Goal: Transaction & Acquisition: Purchase product/service

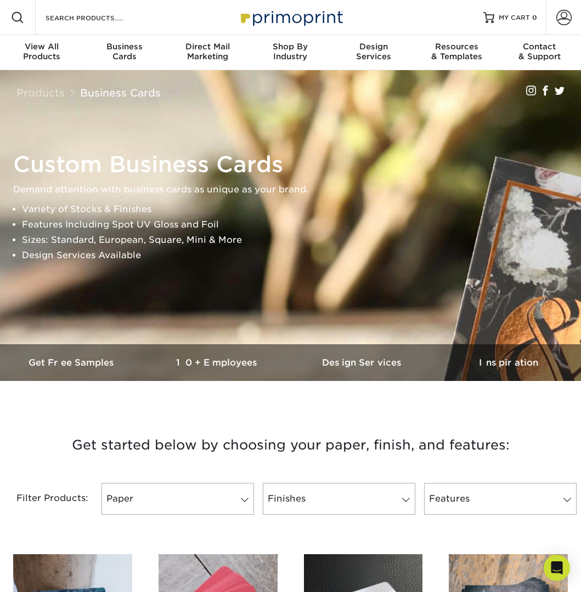
scroll to position [47, 0]
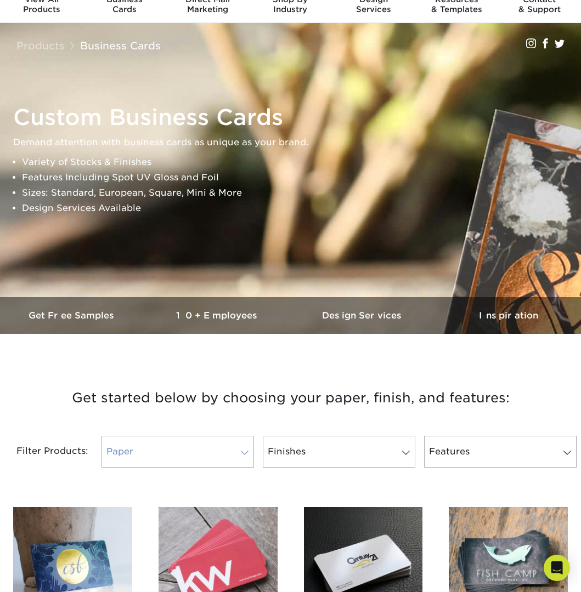
click at [227, 455] on link "Paper" at bounding box center [177, 452] width 152 height 32
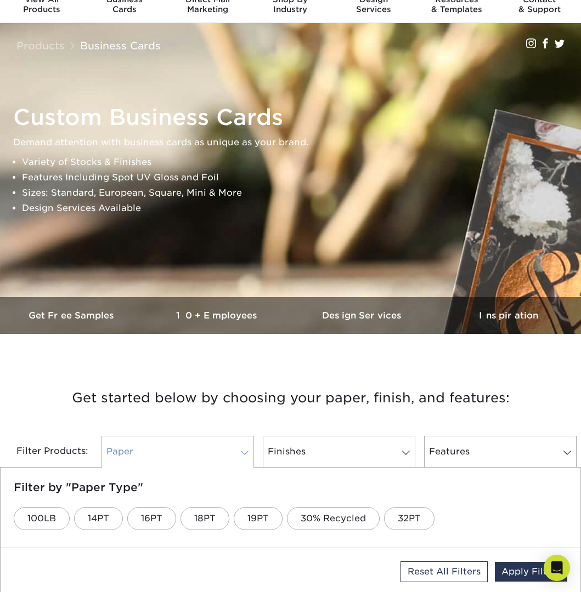
click at [227, 455] on link "Paper" at bounding box center [177, 452] width 152 height 32
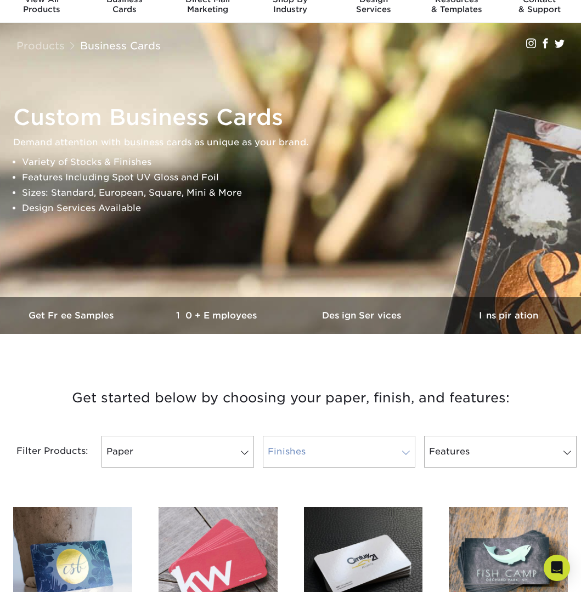
click at [338, 457] on link "Finishes" at bounding box center [339, 452] width 152 height 32
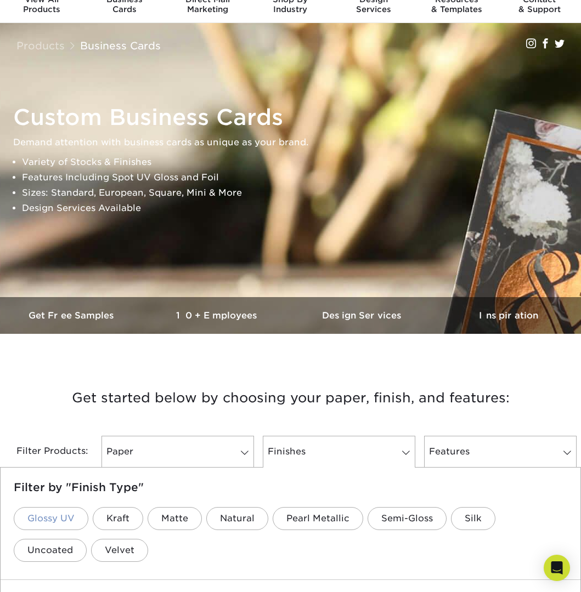
click at [36, 520] on link "Glossy UV" at bounding box center [51, 518] width 75 height 23
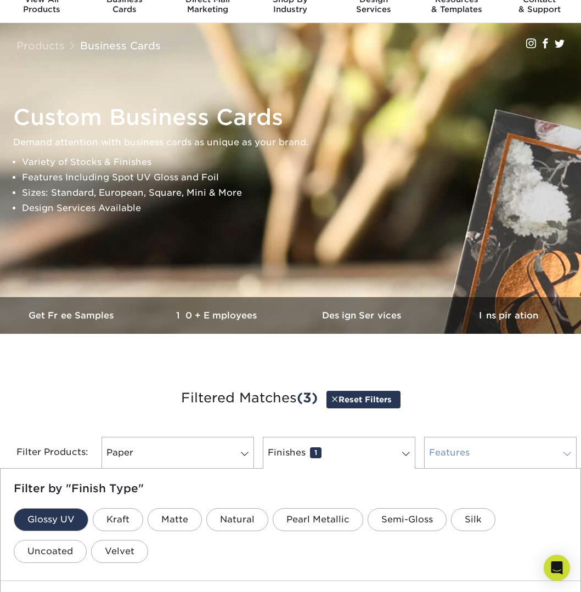
click at [496, 453] on link "Features 0" at bounding box center [500, 453] width 152 height 32
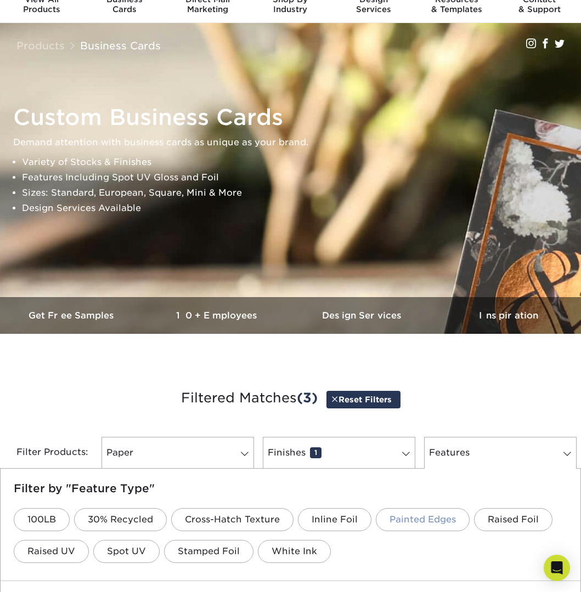
click at [430, 523] on link "Painted Edges" at bounding box center [423, 519] width 94 height 23
click at [161, 452] on link "Paper 0" at bounding box center [177, 453] width 152 height 32
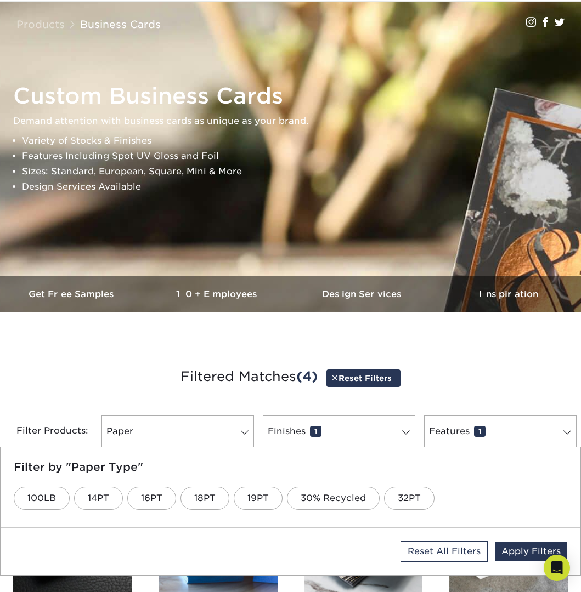
scroll to position [237, 0]
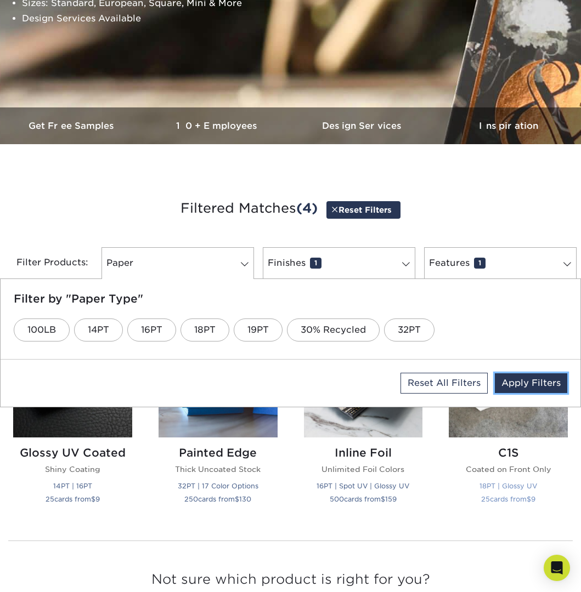
click at [536, 385] on link "Apply Filters" at bounding box center [531, 383] width 72 height 20
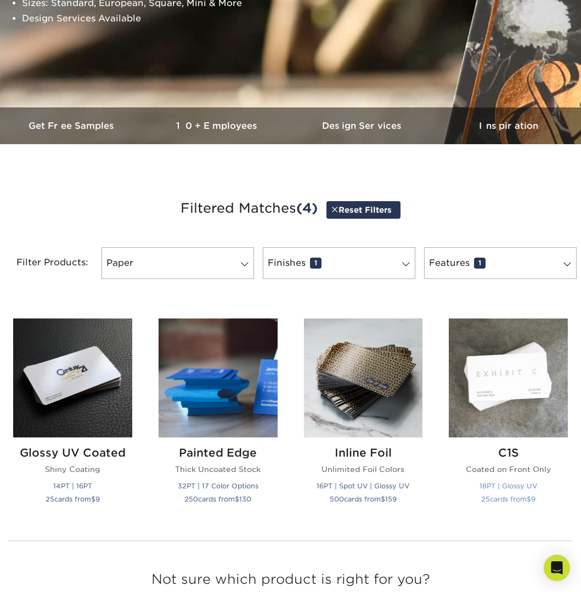
click at [509, 468] on p "Coated on Front Only" at bounding box center [508, 469] width 119 height 11
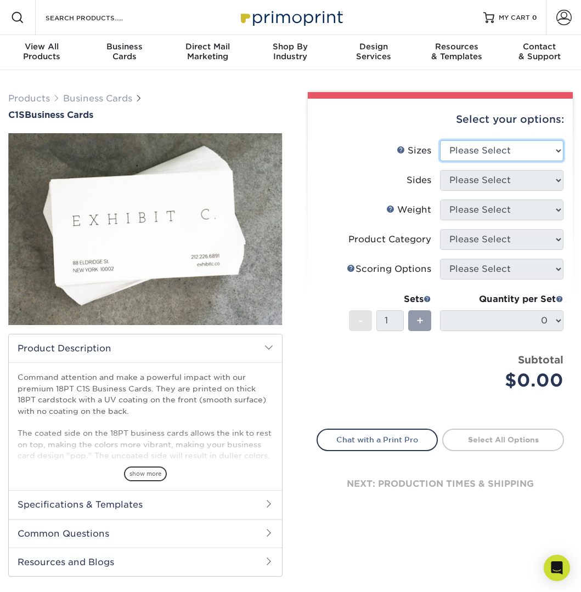
click at [509, 154] on select "Please Select 2" x 3.5" - Standard 2.125" x 3.375" - European 2.5" x 2.5" - Squ…" at bounding box center [501, 150] width 123 height 21
select select "2.00x3.50"
click at [440, 140] on select "Please Select 2" x 3.5" - Standard 2.125" x 3.375" - European 2.5" x 2.5" - Squ…" at bounding box center [501, 150] width 123 height 21
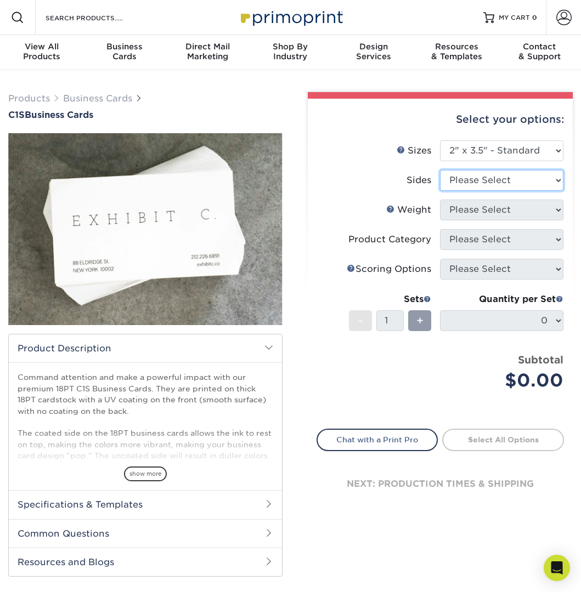
click at [497, 178] on select "Please Select Print Both Sides Print Front Only" at bounding box center [501, 180] width 123 height 21
select select "32d3c223-f82c-492b-b915-ba065a00862f"
click at [440, 170] on select "Please Select Print Both Sides Print Front Only" at bounding box center [501, 180] width 123 height 21
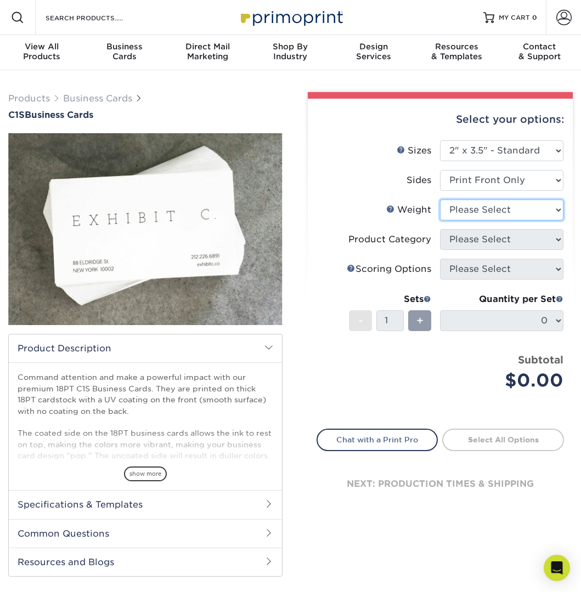
click at [494, 213] on select "Please Select 18PT C1S" at bounding box center [501, 210] width 123 height 21
select select "18PTC1S"
click at [440, 200] on select "Please Select 18PT C1S" at bounding box center [501, 210] width 123 height 21
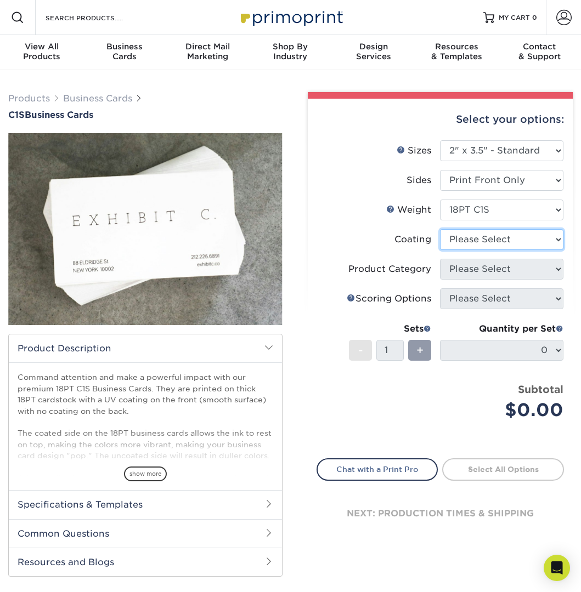
click at [494, 243] on select at bounding box center [501, 239] width 123 height 21
click at [440, 229] on select at bounding box center [501, 239] width 123 height 21
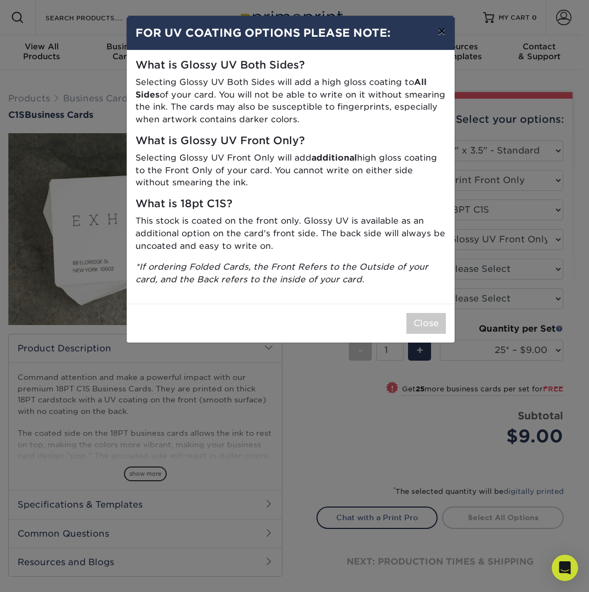
click at [444, 32] on button "×" at bounding box center [441, 31] width 25 height 31
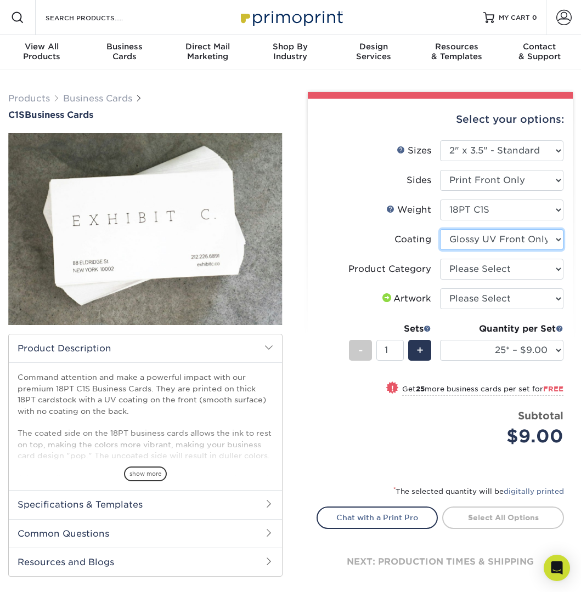
click at [484, 237] on select at bounding box center [501, 239] width 123 height 21
select select "3e7618de-abca-4bda-9f97-8b9129e913d8"
click at [440, 229] on select at bounding box center [501, 239] width 123 height 21
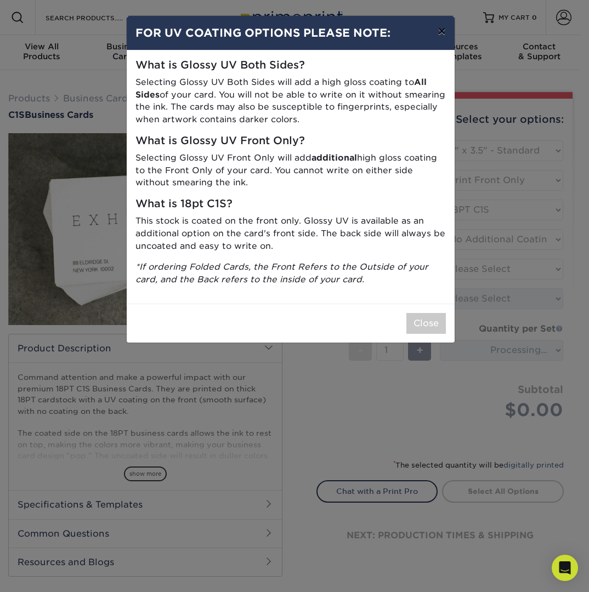
click at [444, 33] on button "×" at bounding box center [441, 31] width 25 height 31
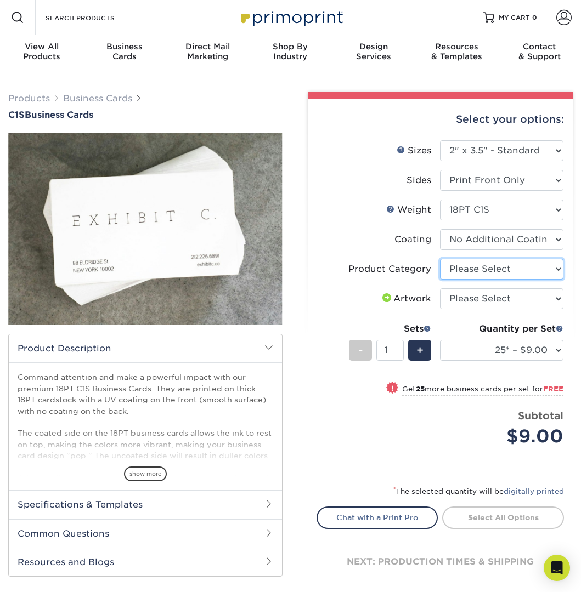
click at [478, 268] on select "Please Select Business Cards" at bounding box center [501, 269] width 123 height 21
select select "3b5148f1-0588-4f88-a218-97bcfdce65c1"
click at [440, 259] on select "Please Select Business Cards" at bounding box center [501, 269] width 123 height 21
click at [474, 296] on select "Please Select I will upload files I need a design - $100" at bounding box center [501, 298] width 123 height 21
select select "upload"
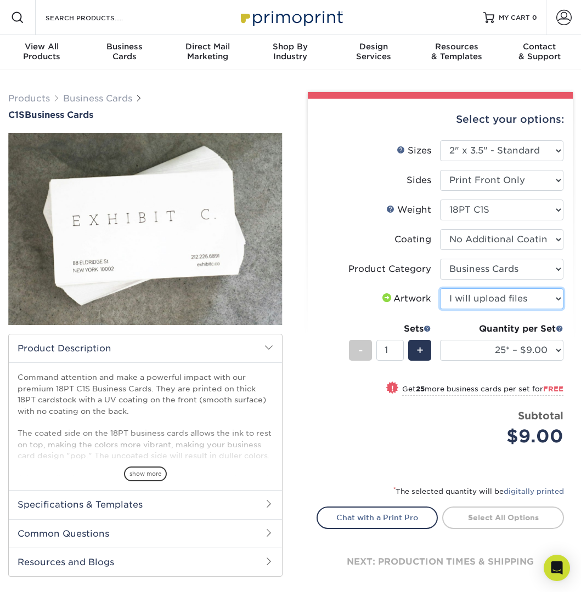
click at [440, 288] on select "Please Select I will upload files I need a design - $100" at bounding box center [501, 298] width 123 height 21
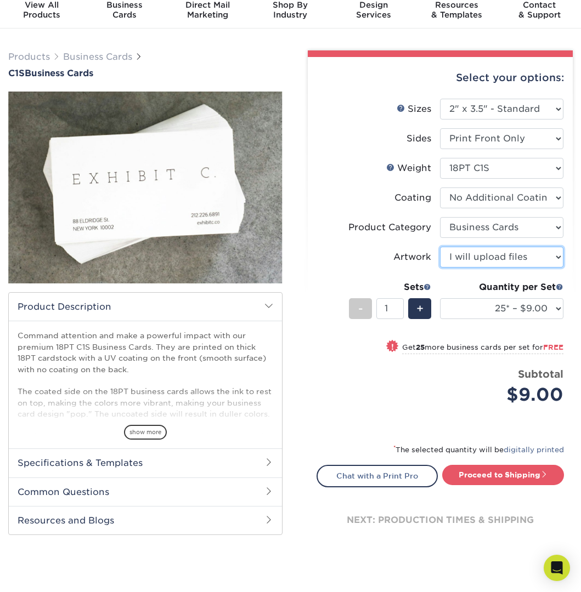
scroll to position [49, 0]
